Goal: Transaction & Acquisition: Subscribe to service/newsletter

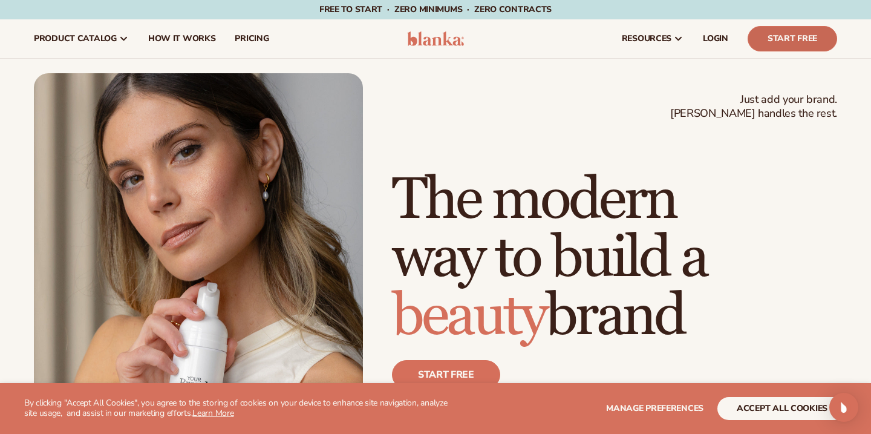
click at [785, 28] on link "Start Free" at bounding box center [793, 38] width 90 height 25
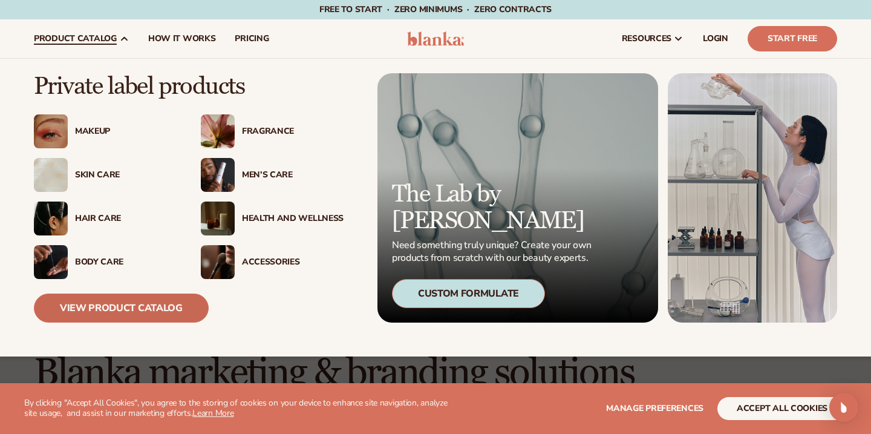
click at [111, 302] on link "View Product Catalog" at bounding box center [121, 307] width 175 height 29
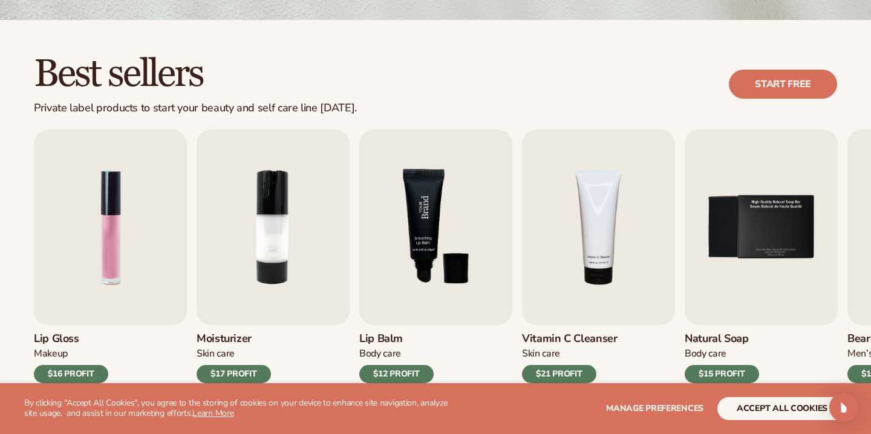
scroll to position [315, 0]
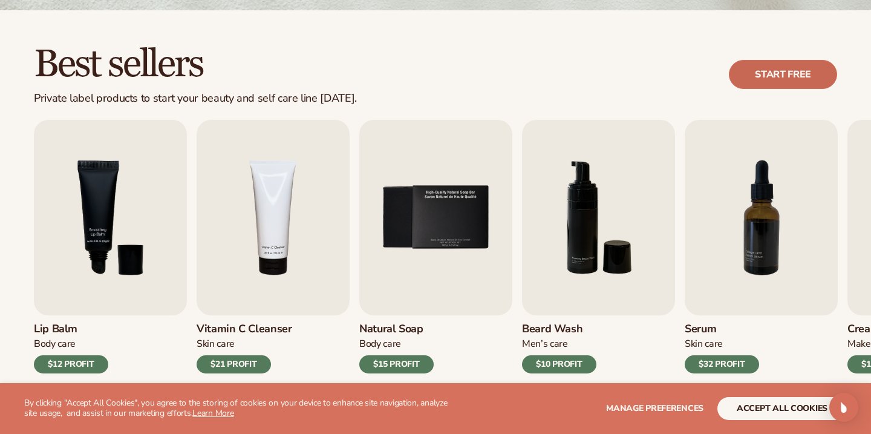
click at [802, 80] on link "Start free" at bounding box center [783, 74] width 108 height 29
